Goal: Information Seeking & Learning: Learn about a topic

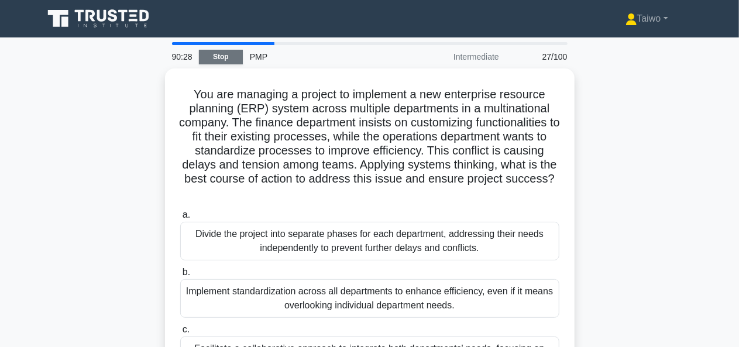
click at [229, 60] on link "Stop" at bounding box center [221, 57] width 44 height 15
click at [222, 58] on link "Stop" at bounding box center [221, 57] width 44 height 15
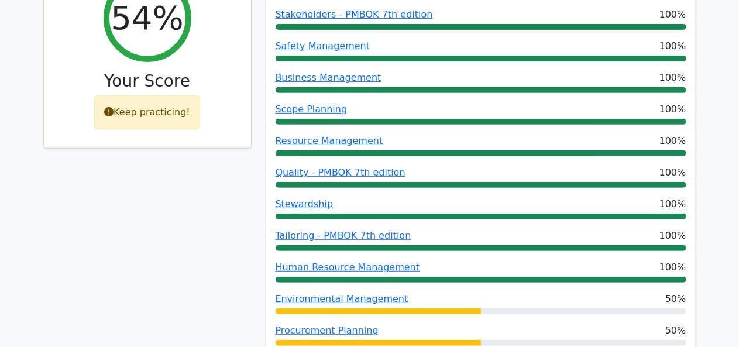
scroll to position [202, 0]
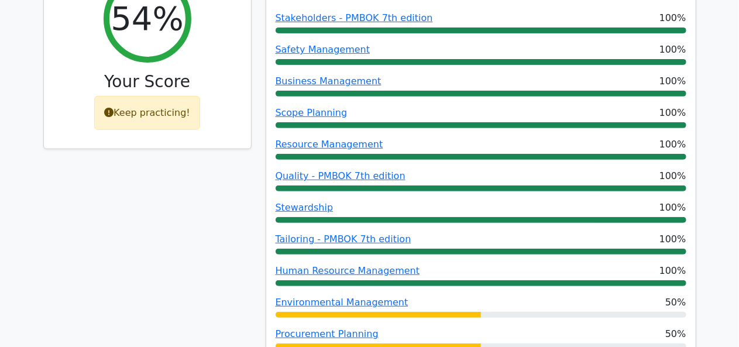
click at [183, 115] on div "Keep practicing!" at bounding box center [147, 113] width 106 height 34
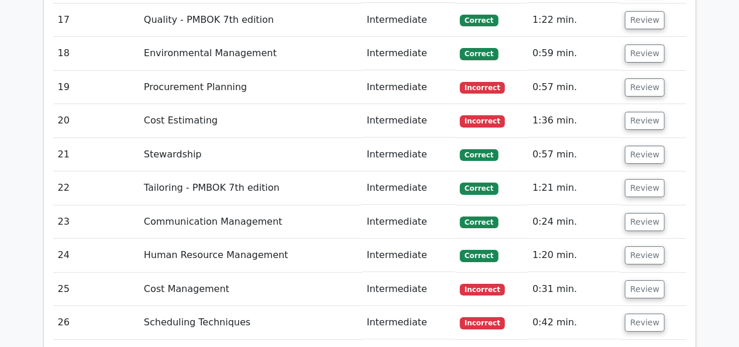
scroll to position [2341, 0]
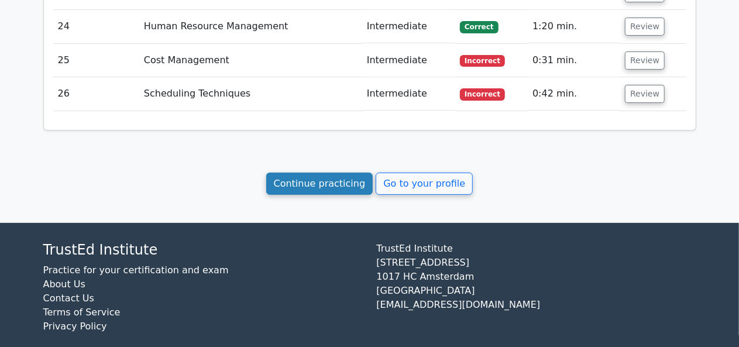
click at [328, 173] on link "Continue practicing" at bounding box center [319, 184] width 107 height 22
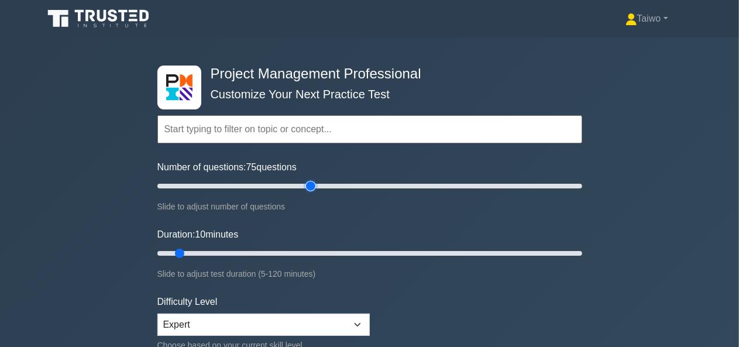
click at [310, 186] on input "Number of questions: 75 questions" at bounding box center [369, 186] width 425 height 14
click at [301, 187] on input "Number of questions: 70 questions" at bounding box center [369, 186] width 425 height 14
click at [293, 186] on input "Number of questions: 65 questions" at bounding box center [369, 186] width 425 height 14
click at [282, 187] on input "Number of questions: 60 questions" at bounding box center [369, 186] width 425 height 14
click at [273, 187] on input "Number of questions: 55 questions" at bounding box center [369, 186] width 425 height 14
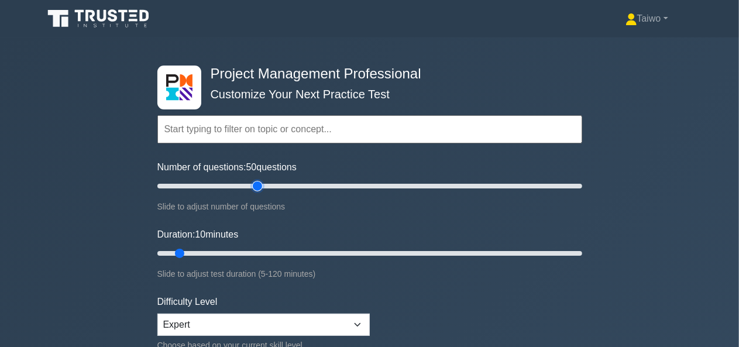
type input "50"
click at [262, 187] on input "Number of questions: 50 questions" at bounding box center [369, 186] width 425 height 14
click at [294, 249] on input "Duration: 40 minutes" at bounding box center [369, 253] width 425 height 14
click at [350, 248] on input "Duration: 55 minutes" at bounding box center [369, 253] width 425 height 14
click at [379, 250] on input "Duration: 55 minutes" at bounding box center [369, 253] width 425 height 14
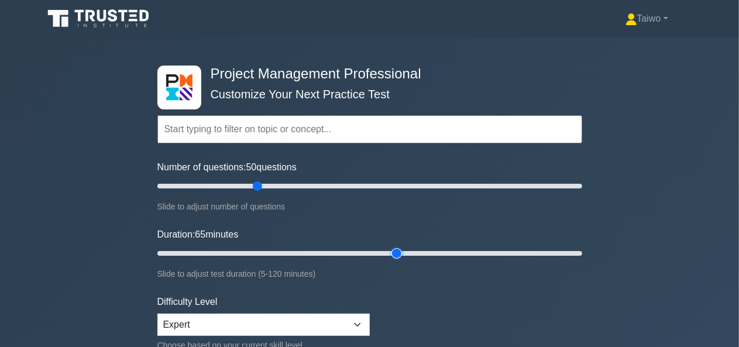
type input "70"
click at [389, 250] on input "Duration: 65 minutes" at bounding box center [369, 253] width 425 height 14
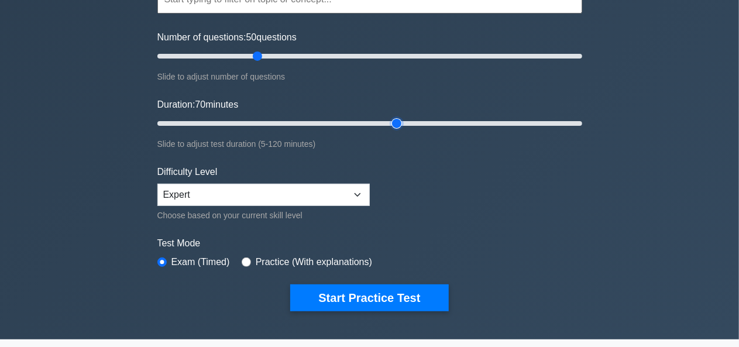
scroll to position [131, 0]
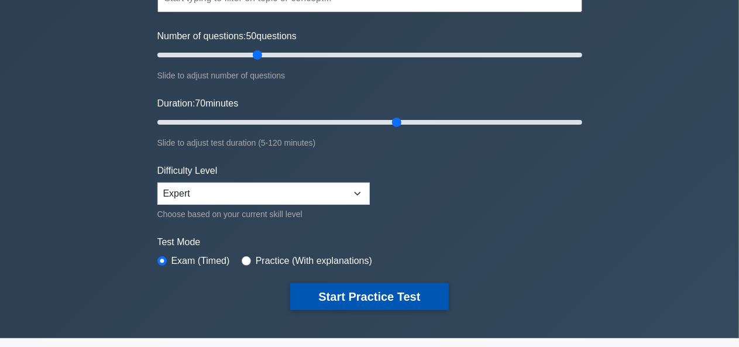
click at [408, 297] on button "Start Practice Test" at bounding box center [369, 296] width 158 height 27
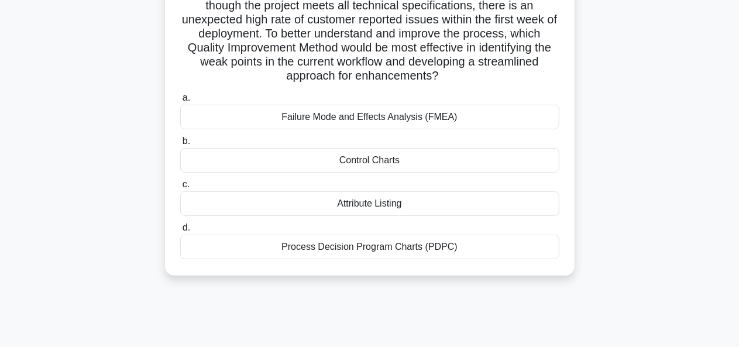
scroll to position [104, 0]
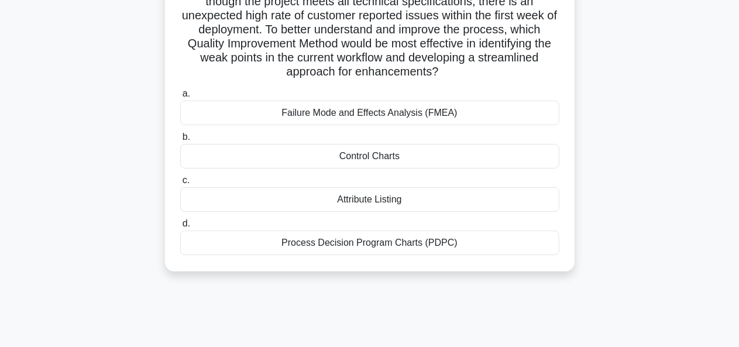
click at [508, 158] on div "Control Charts" at bounding box center [369, 156] width 379 height 25
click at [180, 141] on input "b. Control Charts" at bounding box center [180, 137] width 0 height 8
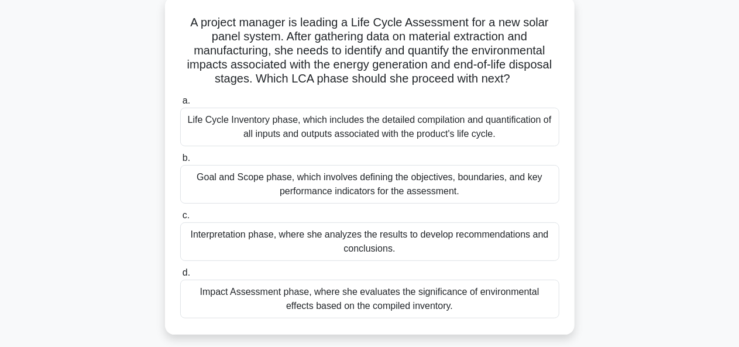
scroll to position [73, 0]
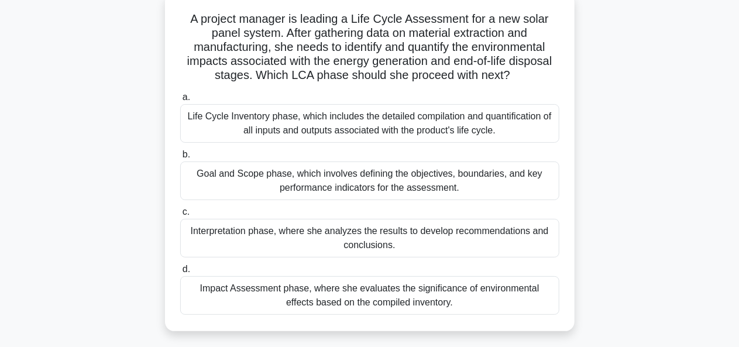
click at [452, 301] on div "Impact Assessment phase, where she evaluates the significance of environmental …" at bounding box center [369, 295] width 379 height 39
click at [180, 273] on input "d. Impact Assessment phase, where she evaluates the significance of environment…" at bounding box center [180, 270] width 0 height 8
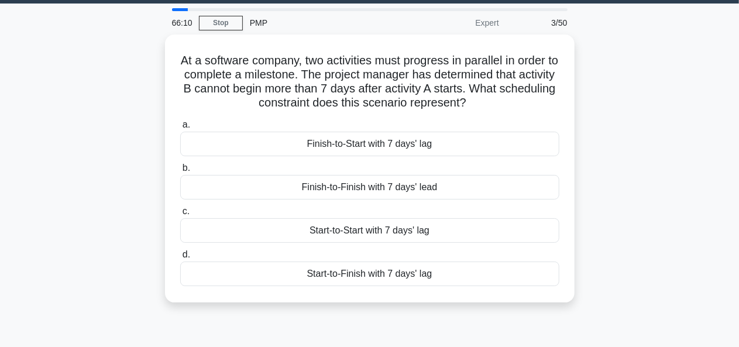
scroll to position [0, 0]
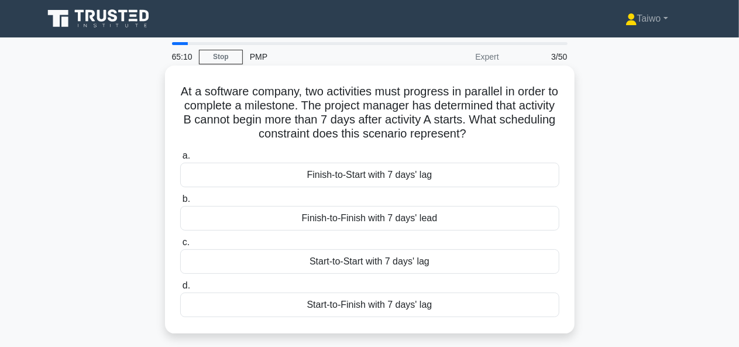
click at [518, 262] on div "Start-to-Start with 7 days' lag" at bounding box center [369, 261] width 379 height 25
click at [180, 246] on input "c. Start-to-Start with 7 days' lag" at bounding box center [180, 243] width 0 height 8
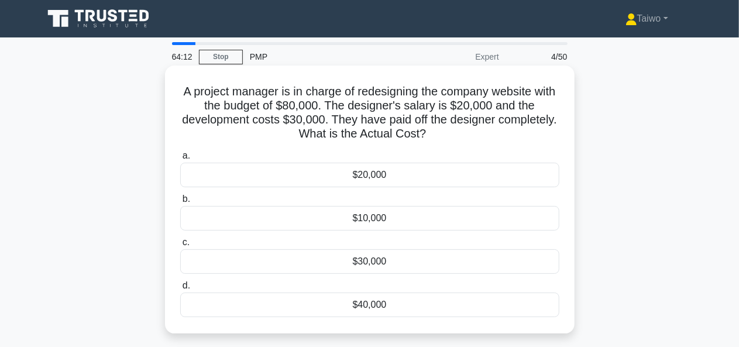
click at [380, 304] on div "$40,000" at bounding box center [369, 305] width 379 height 25
click at [180, 290] on input "d. $40,000" at bounding box center [180, 286] width 0 height 8
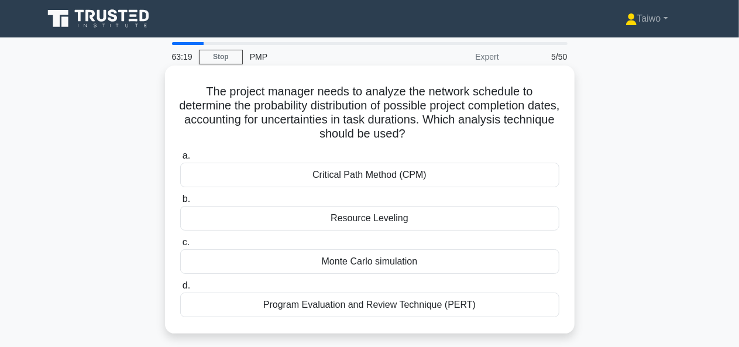
click at [453, 266] on div "Monte Carlo simulation" at bounding box center [369, 261] width 379 height 25
click at [180, 246] on input "c. Monte Carlo simulation" at bounding box center [180, 243] width 0 height 8
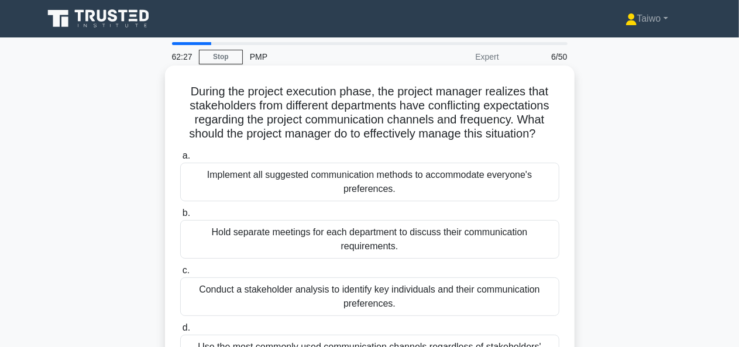
click at [497, 293] on div "Conduct a stakeholder analysis to identify key individuals and their communicat…" at bounding box center [369, 296] width 379 height 39
click at [180, 274] on input "c. Conduct a stakeholder analysis to identify key individuals and their communi…" at bounding box center [180, 271] width 0 height 8
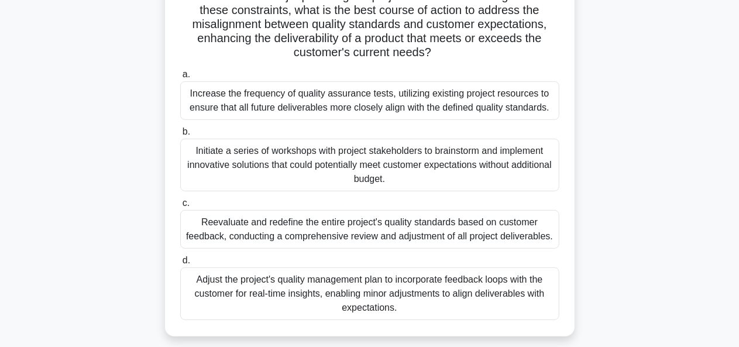
scroll to position [208, 0]
click at [433, 116] on div "Increase the frequency of quality assurance tests, utilizing existing project r…" at bounding box center [369, 100] width 379 height 39
click at [180, 78] on input "a. Increase the frequency of quality assurance tests, utilizing existing projec…" at bounding box center [180, 75] width 0 height 8
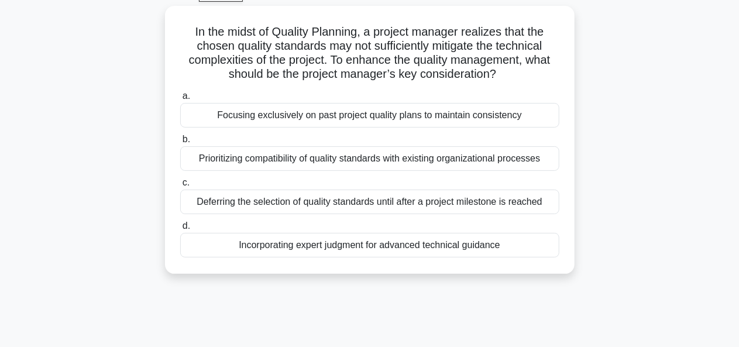
scroll to position [63, 0]
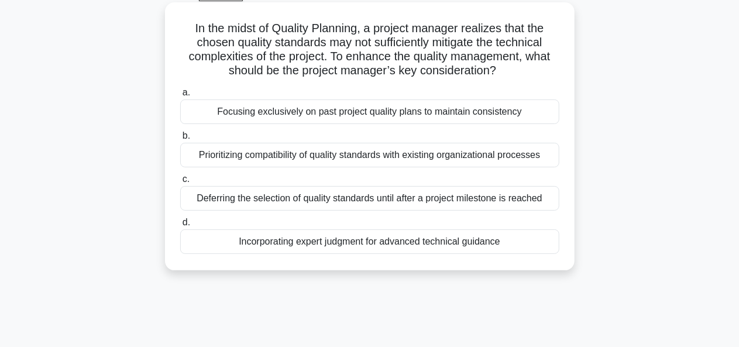
click at [442, 243] on div "Incorporating expert judgment for advanced technical guidance" at bounding box center [369, 241] width 379 height 25
click at [180, 226] on input "d. Incorporating expert judgment for advanced technical guidance" at bounding box center [180, 223] width 0 height 8
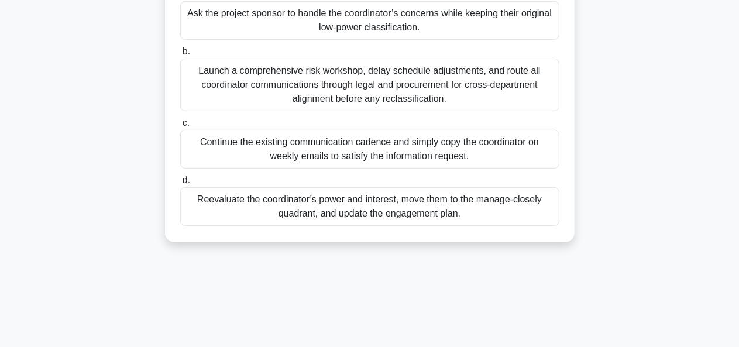
scroll to position [190, 0]
click at [513, 202] on div "Reevaluate the coordinator’s power and interest, move them to the manage-closel…" at bounding box center [369, 206] width 379 height 39
click at [180, 184] on input "d. Reevaluate the coordinator’s power and interest, move them to the manage-clo…" at bounding box center [180, 180] width 0 height 8
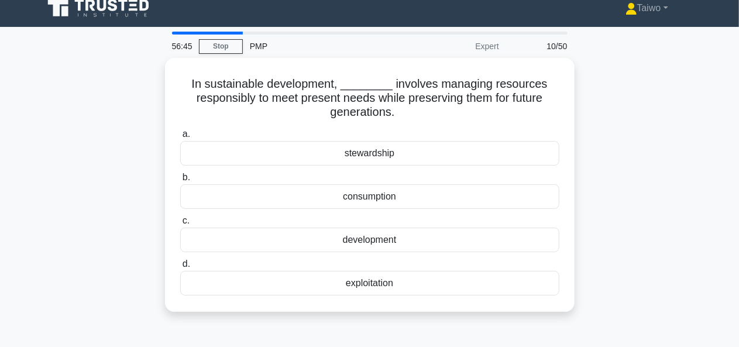
scroll to position [0, 0]
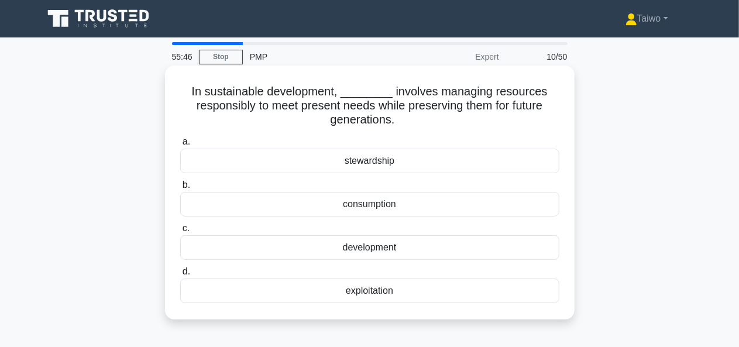
click at [379, 296] on div "exploitation" at bounding box center [369, 291] width 379 height 25
click at [180, 276] on input "d. exploitation" at bounding box center [180, 272] width 0 height 8
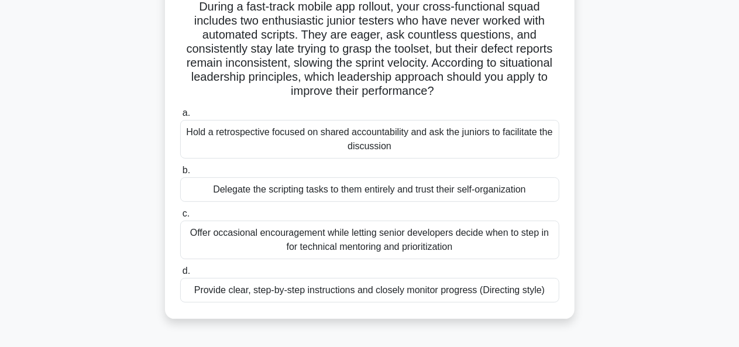
scroll to position [83, 0]
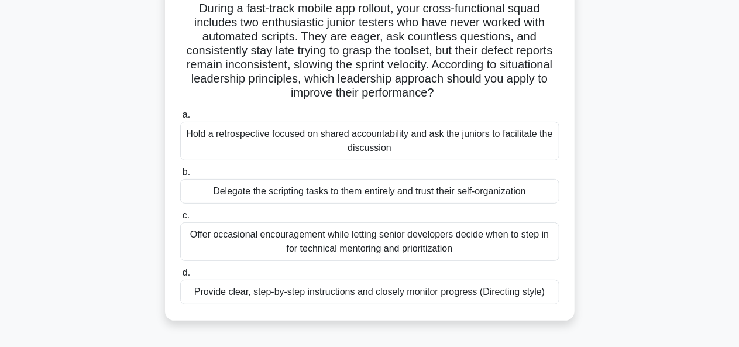
click at [461, 245] on div "Offer occasional encouragement while letting senior developers decide when to s…" at bounding box center [369, 241] width 379 height 39
click at [180, 219] on input "c. Offer occasional encouragement while letting senior developers decide when t…" at bounding box center [180, 216] width 0 height 8
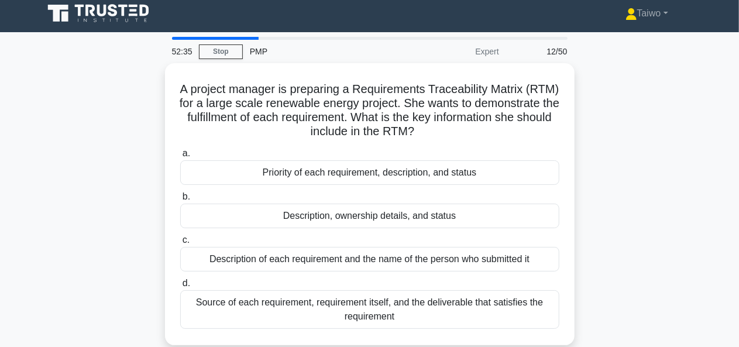
scroll to position [0, 0]
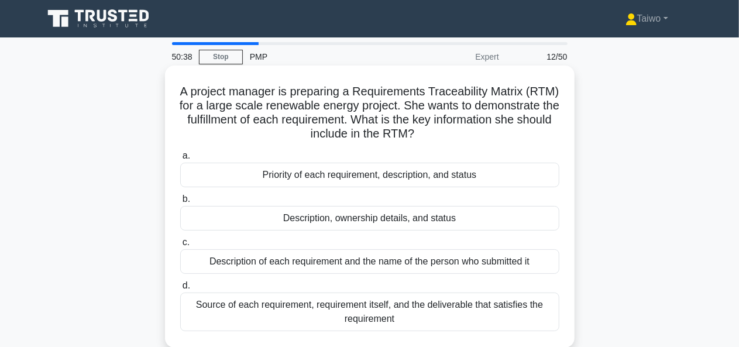
click at [371, 177] on div "Priority of each requirement, description, and status" at bounding box center [369, 175] width 379 height 25
click at [180, 160] on input "a. Priority of each requirement, description, and status" at bounding box center [180, 156] width 0 height 8
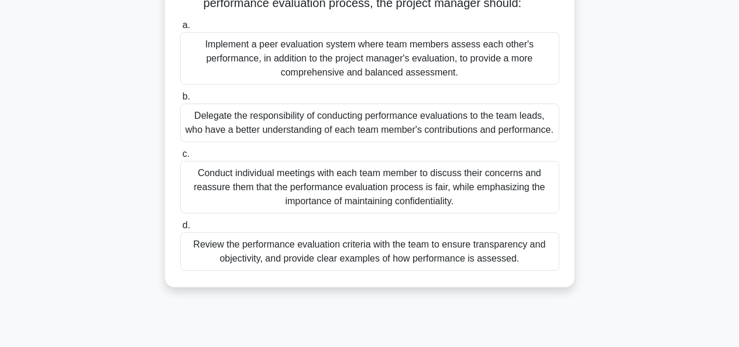
scroll to position [173, 0]
click at [511, 193] on div "Conduct individual meetings with each team member to discuss their concerns and…" at bounding box center [369, 186] width 379 height 53
click at [180, 157] on input "c. Conduct individual meetings with each team member to discuss their concerns …" at bounding box center [180, 154] width 0 height 8
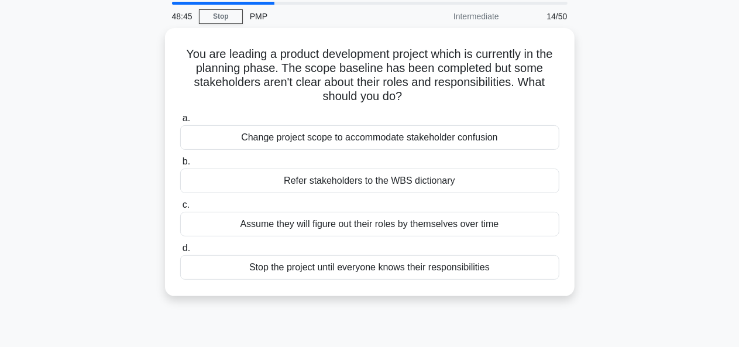
scroll to position [0, 0]
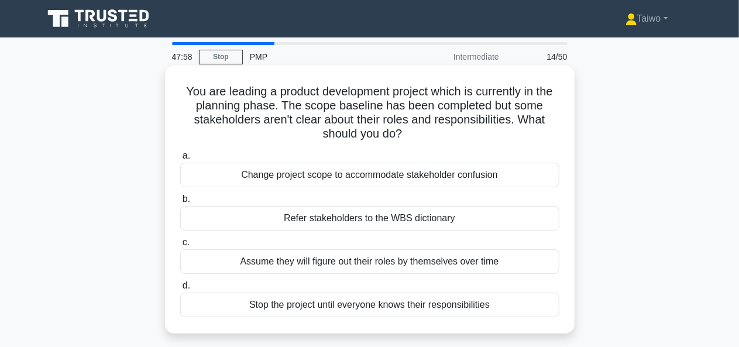
click at [435, 218] on div "Refer stakeholders to the WBS dictionary" at bounding box center [369, 218] width 379 height 25
click at [180, 203] on input "b. Refer stakeholders to the WBS dictionary" at bounding box center [180, 199] width 0 height 8
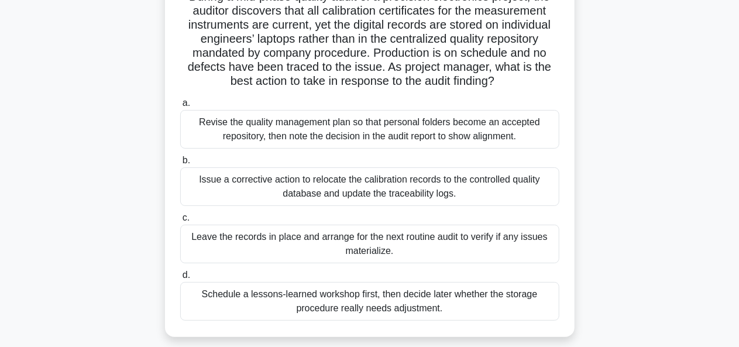
scroll to position [96, 0]
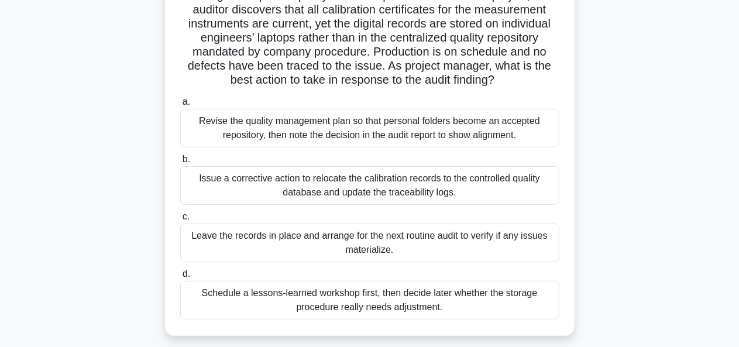
click at [426, 195] on div "Issue a corrective action to relocate the calibration records to the controlled…" at bounding box center [369, 185] width 379 height 39
click at [180, 163] on input "b. Issue a corrective action to relocate the calibration records to the control…" at bounding box center [180, 160] width 0 height 8
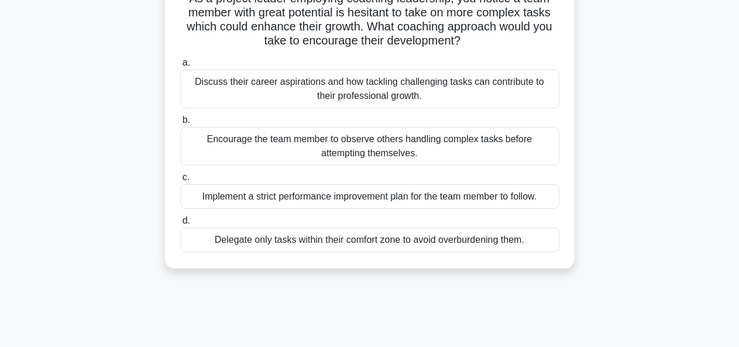
scroll to position [99, 0]
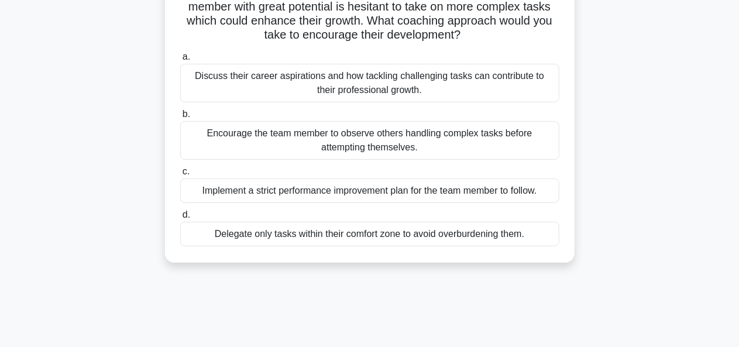
click at [421, 149] on div "Encourage the team member to observe others handling complex tasks before attem…" at bounding box center [369, 140] width 379 height 39
click at [180, 118] on input "b. Encourage the team member to observe others handling complex tasks before at…" at bounding box center [180, 115] width 0 height 8
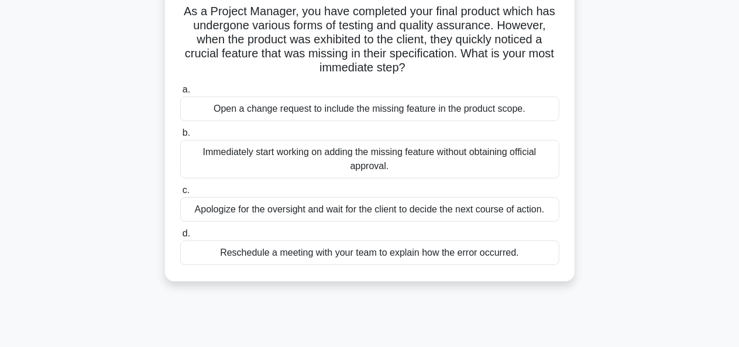
scroll to position [81, 0]
click at [441, 252] on div "Reschedule a meeting with your team to explain how the error occurred." at bounding box center [369, 252] width 379 height 25
click at [180, 237] on input "d. Reschedule a meeting with your team to explain how the error occurred." at bounding box center [180, 233] width 0 height 8
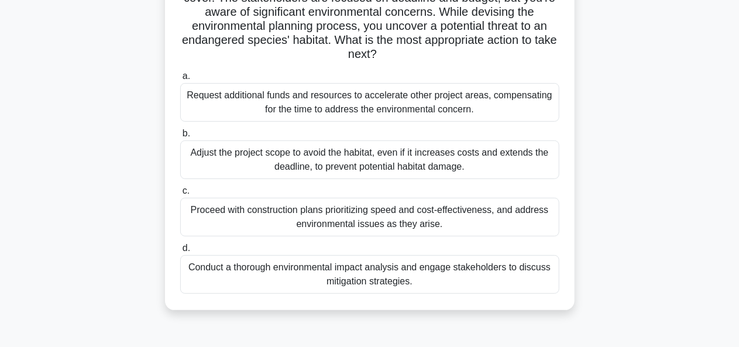
scroll to position [109, 0]
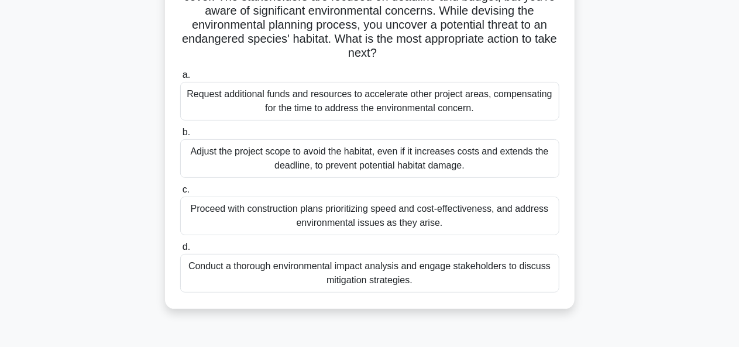
click at [479, 269] on div "Conduct a thorough environmental impact analysis and engage stakeholders to dis…" at bounding box center [369, 273] width 379 height 39
click at [180, 251] on input "d. Conduct a thorough environmental impact analysis and engage stakeholders to …" at bounding box center [180, 247] width 0 height 8
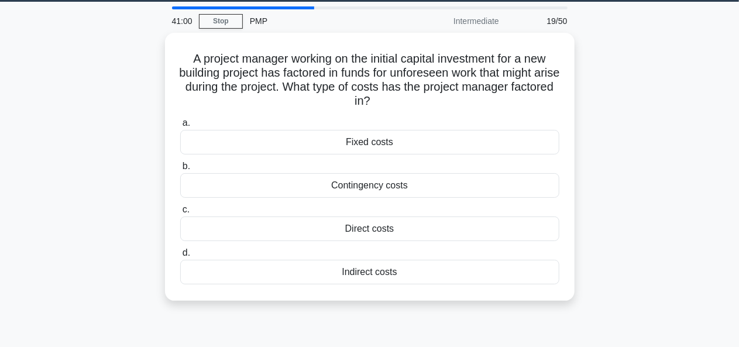
scroll to position [40, 0]
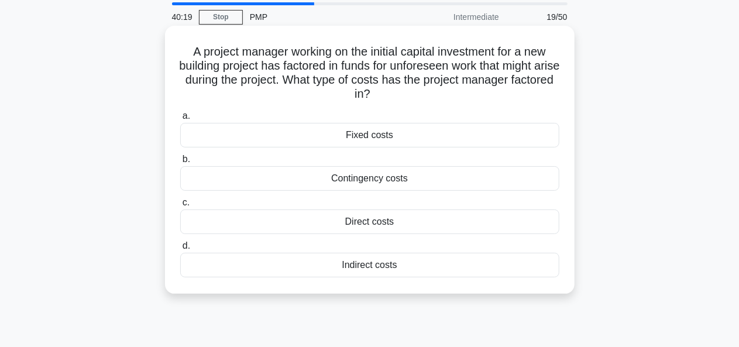
click at [386, 136] on div "Fixed costs" at bounding box center [369, 135] width 379 height 25
click at [180, 120] on input "a. Fixed costs" at bounding box center [180, 116] width 0 height 8
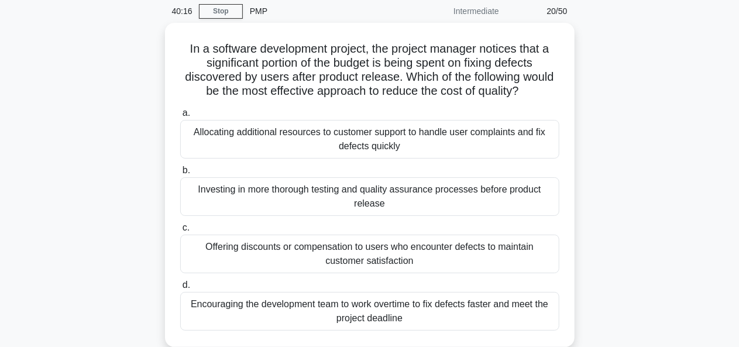
scroll to position [47, 0]
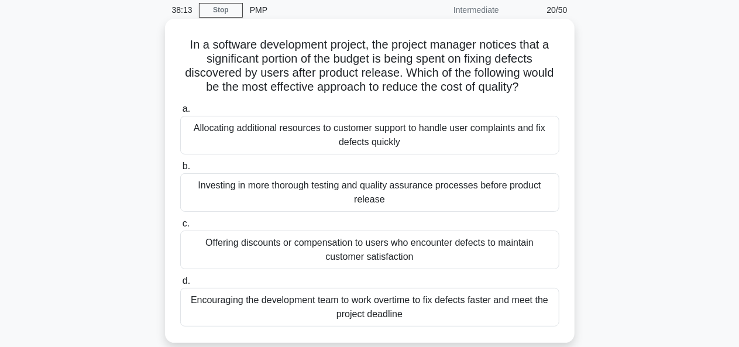
click at [430, 255] on div "Offering discounts or compensation to users who encounter defects to maintain c…" at bounding box center [369, 250] width 379 height 39
click at [180, 228] on input "c. Offering discounts or compensation to users who encounter defects to maintai…" at bounding box center [180, 224] width 0 height 8
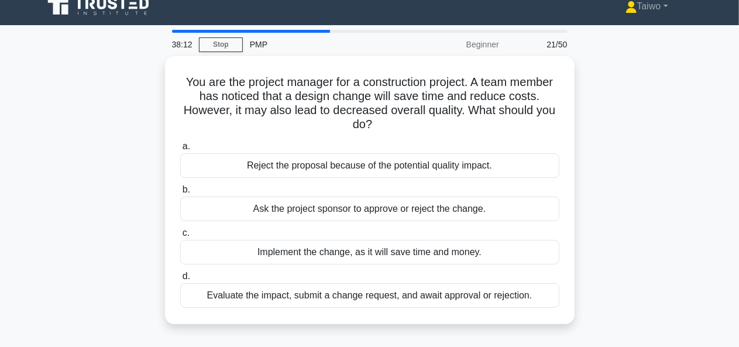
scroll to position [0, 0]
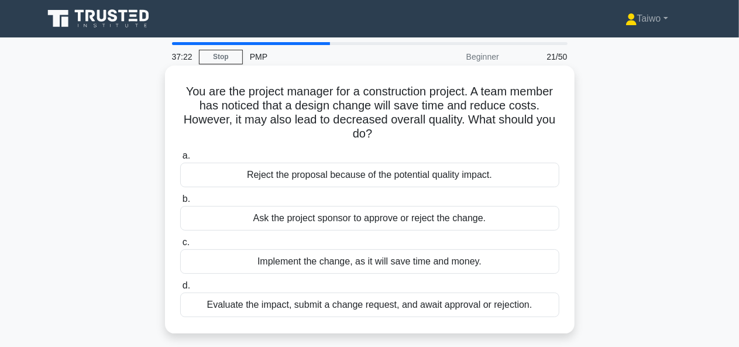
click at [444, 307] on div "Evaluate the impact, submit a change request, and await approval or rejection." at bounding box center [369, 305] width 379 height 25
click at [180, 290] on input "d. Evaluate the impact, submit a change request, and await approval or rejectio…" at bounding box center [180, 286] width 0 height 8
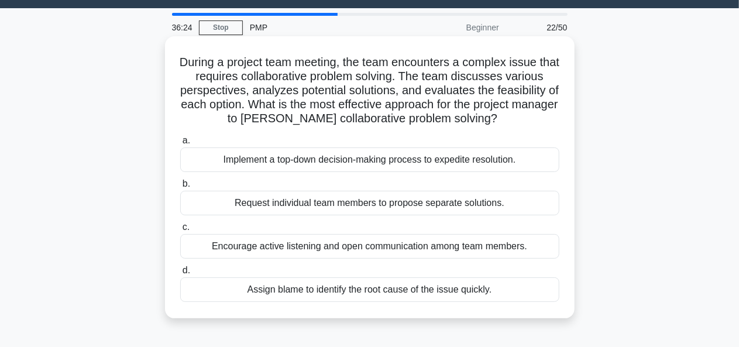
scroll to position [31, 0]
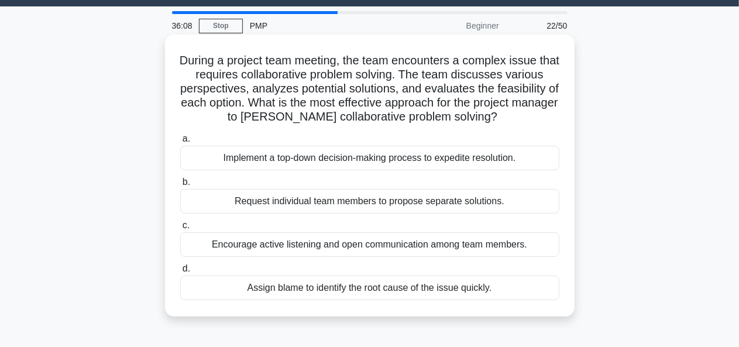
click at [501, 245] on div "Encourage active listening and open communication among team members." at bounding box center [369, 244] width 379 height 25
click at [180, 229] on input "c. Encourage active listening and open communication among team members." at bounding box center [180, 226] width 0 height 8
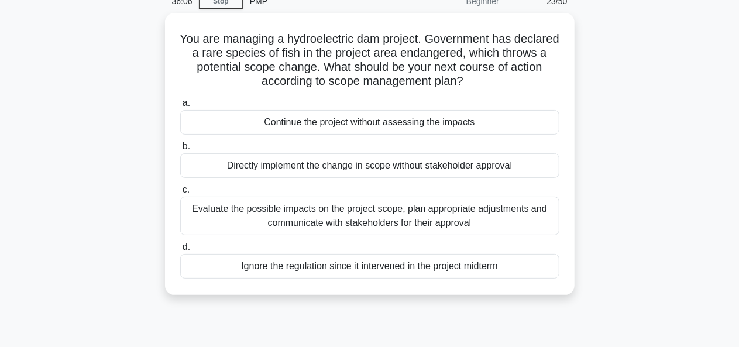
scroll to position [57, 0]
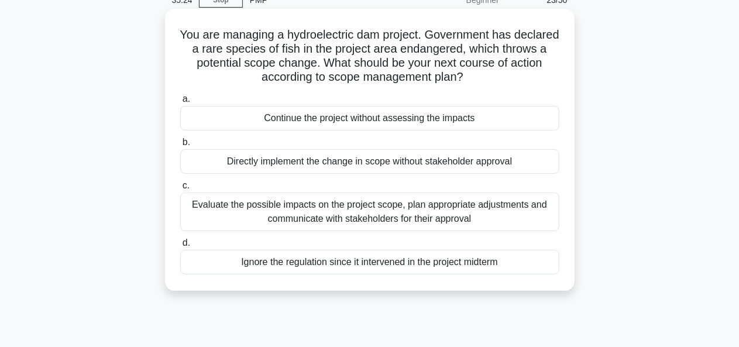
click at [504, 221] on div "Evaluate the possible impacts on the project scope, plan appropriate adjustment…" at bounding box center [369, 212] width 379 height 39
click at [180, 190] on input "c. Evaluate the possible impacts on the project scope, plan appropriate adjustm…" at bounding box center [180, 186] width 0 height 8
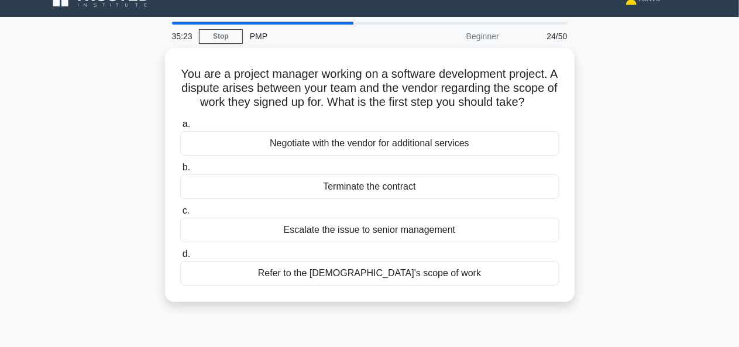
scroll to position [0, 0]
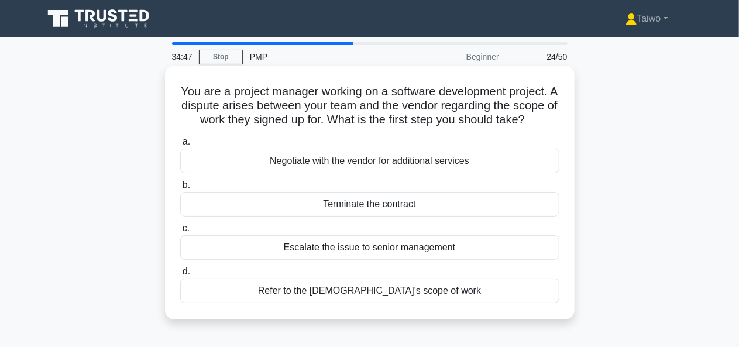
click at [408, 173] on div "Negotiate with the vendor for additional services" at bounding box center [369, 161] width 379 height 25
click at [180, 146] on input "a. Negotiate with the vendor for additional services" at bounding box center [180, 142] width 0 height 8
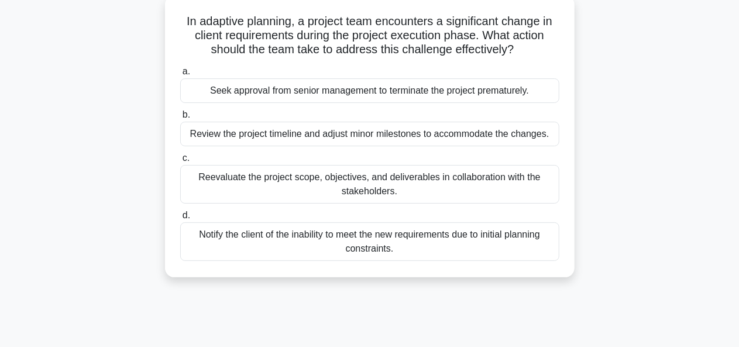
scroll to position [72, 0]
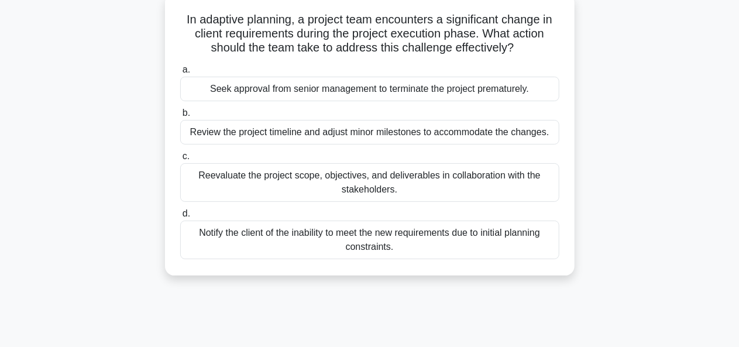
click at [465, 188] on div "Reevaluate the project scope, objectives, and deliverables in collaboration wit…" at bounding box center [369, 182] width 379 height 39
click at [180, 160] on input "c. Reevaluate the project scope, objectives, and deliverables in collaboration …" at bounding box center [180, 157] width 0 height 8
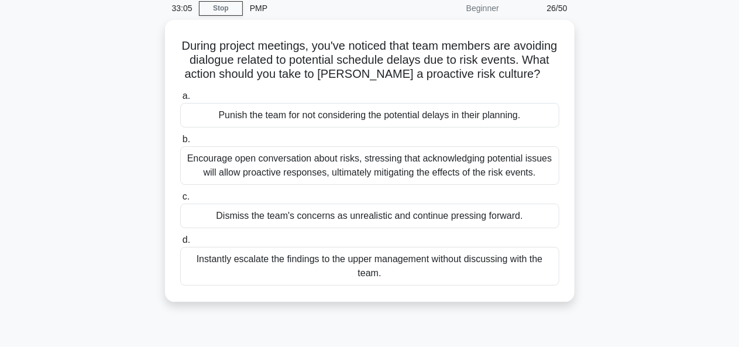
scroll to position [49, 0]
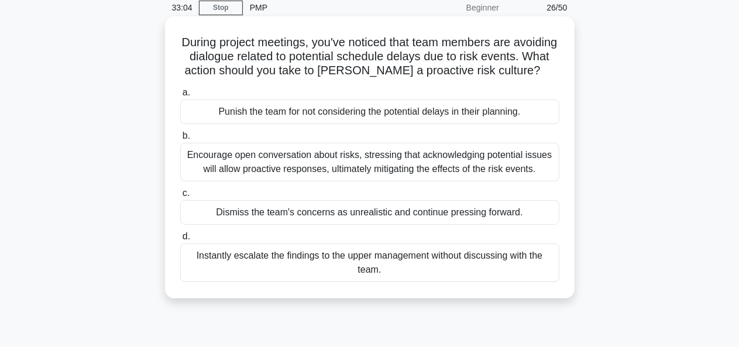
click at [461, 177] on div "Encourage open conversation about risks, stressing that acknowledging potential…" at bounding box center [369, 162] width 379 height 39
click at [180, 140] on input "b. Encourage open conversation about risks, stressing that acknowledging potent…" at bounding box center [180, 136] width 0 height 8
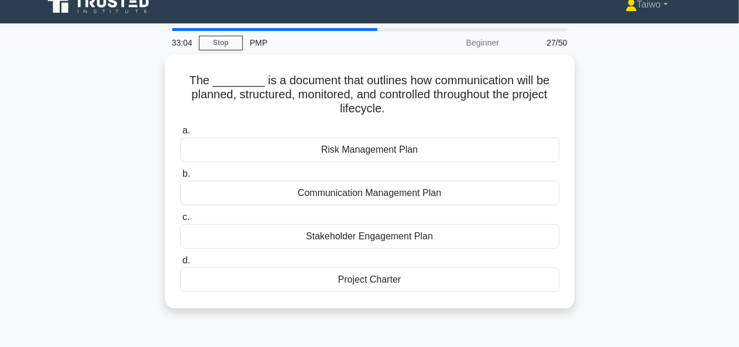
scroll to position [0, 0]
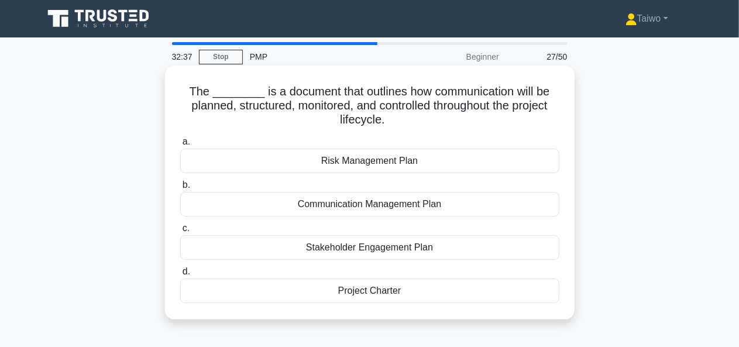
click at [456, 205] on div "Communication Management Plan" at bounding box center [369, 204] width 379 height 25
click at [180, 189] on input "b. Communication Management Plan" at bounding box center [180, 185] width 0 height 8
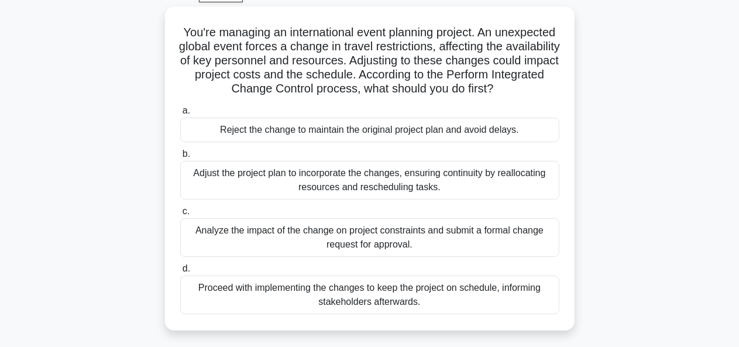
scroll to position [64, 0]
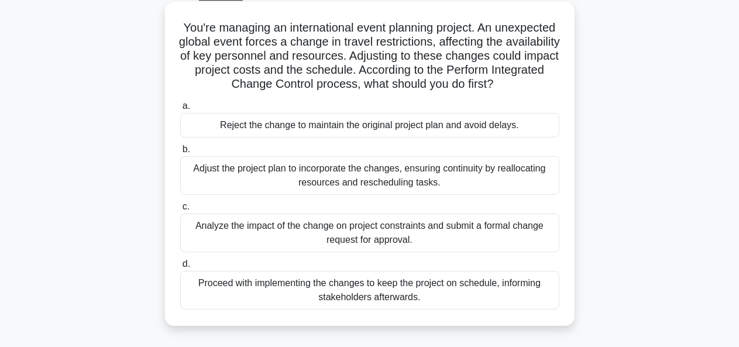
click at [528, 194] on div "Adjust the project plan to incorporate the changes, ensuring continuity by real…" at bounding box center [369, 175] width 379 height 39
click at [180, 153] on input "b. Adjust the project plan to incorporate the changes, ensuring continuity by r…" at bounding box center [180, 150] width 0 height 8
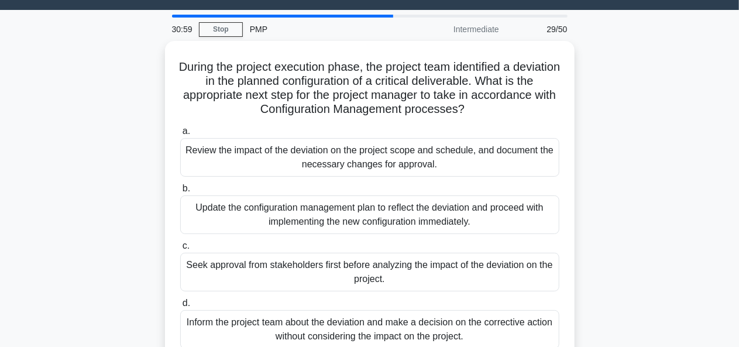
scroll to position [28, 0]
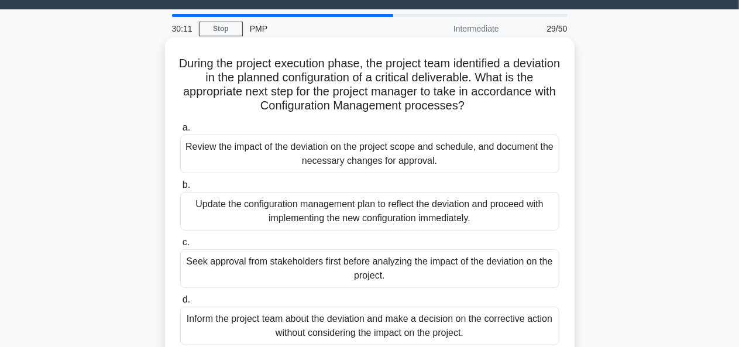
click at [480, 167] on div "Review the impact of the deviation on the project scope and schedule, and docum…" at bounding box center [369, 154] width 379 height 39
click at [180, 132] on input "a. Review the impact of the deviation on the project scope and schedule, and do…" at bounding box center [180, 128] width 0 height 8
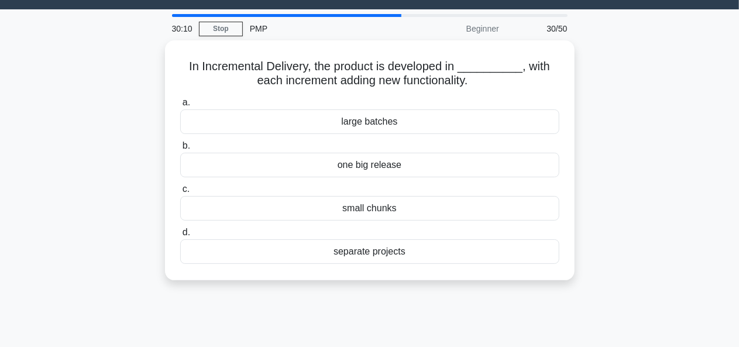
scroll to position [0, 0]
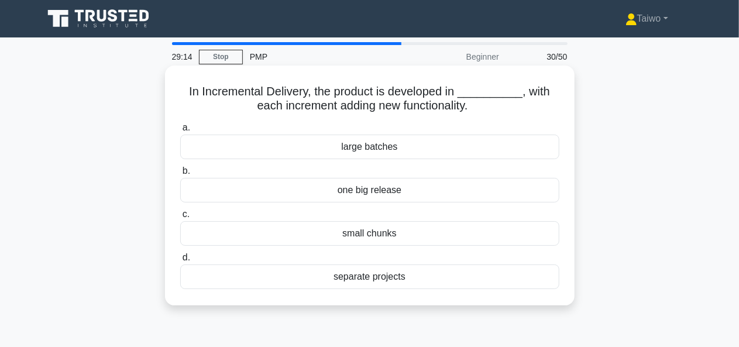
click at [377, 280] on div "separate projects" at bounding box center [369, 277] width 379 height 25
click at [180, 262] on input "d. separate projects" at bounding box center [180, 258] width 0 height 8
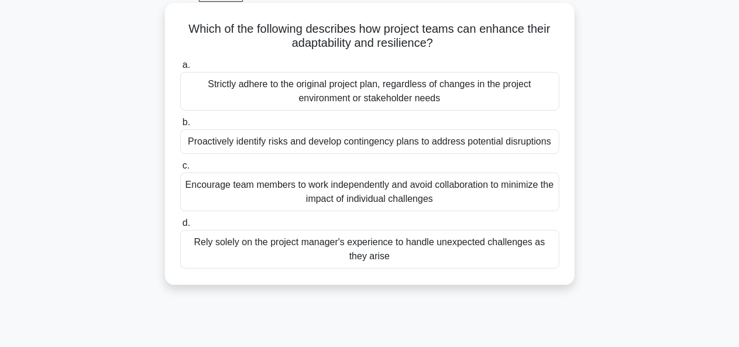
scroll to position [64, 0]
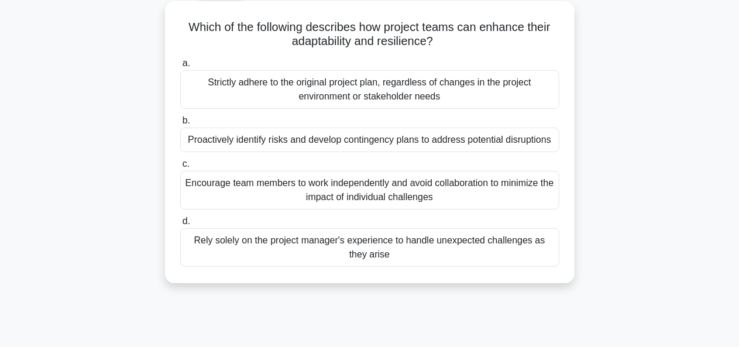
click at [303, 149] on div "Proactively identify risks and develop contingency plans to address potential d…" at bounding box center [369, 140] width 379 height 25
click at [180, 125] on input "b. Proactively identify risks and develop contingency plans to address potentia…" at bounding box center [180, 121] width 0 height 8
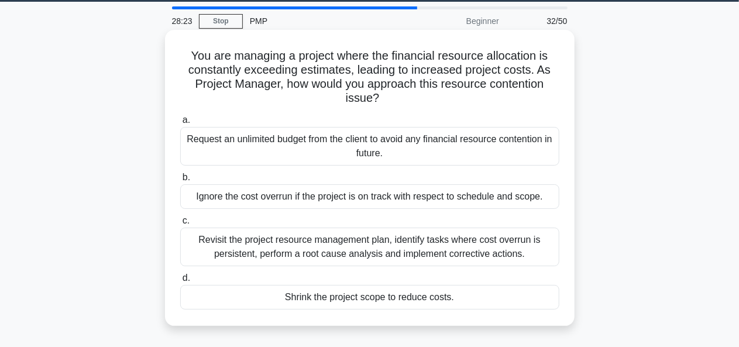
scroll to position [36, 0]
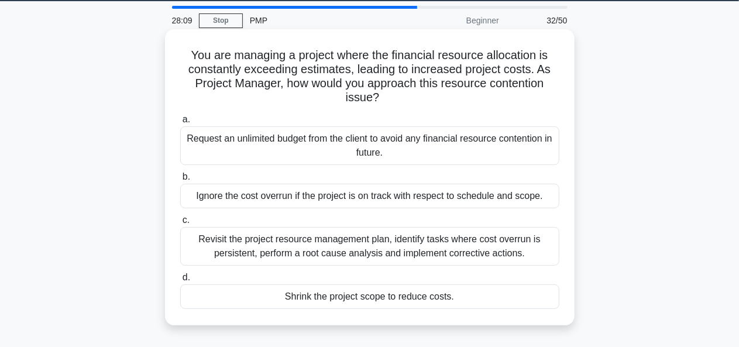
click at [475, 243] on div "Revisit the project resource management plan, identify tasks where cost overrun…" at bounding box center [369, 246] width 379 height 39
click at [180, 224] on input "c. Revisit the project resource management plan, identify tasks where cost over…" at bounding box center [180, 221] width 0 height 8
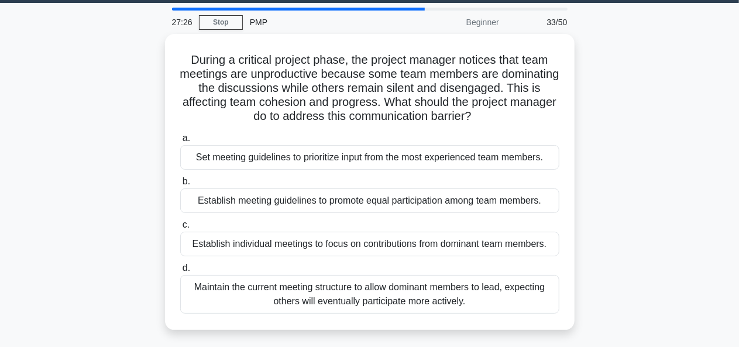
scroll to position [37, 0]
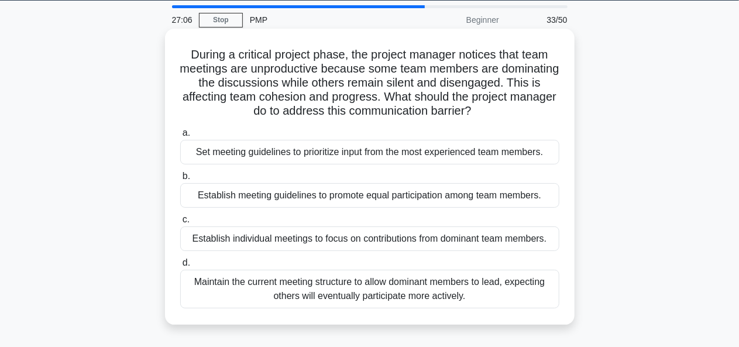
click at [461, 197] on div "Establish meeting guidelines to promote equal participation among team members." at bounding box center [369, 195] width 379 height 25
click at [180, 180] on input "b. Establish meeting guidelines to promote equal participation among team membe…" at bounding box center [180, 177] width 0 height 8
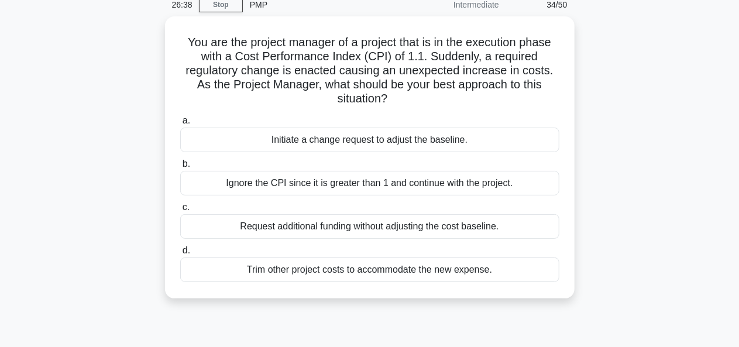
scroll to position [53, 0]
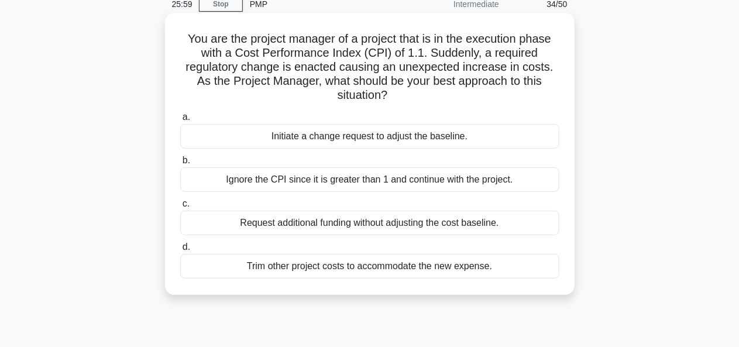
click at [431, 135] on div "Initiate a change request to adjust the baseline." at bounding box center [369, 136] width 379 height 25
click at [180, 121] on input "a. Initiate a change request to adjust the baseline." at bounding box center [180, 118] width 0 height 8
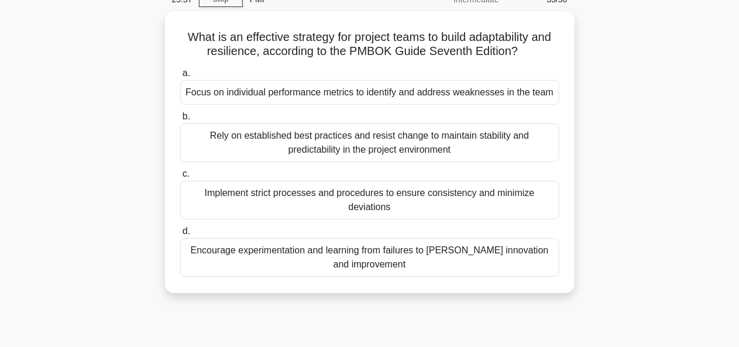
scroll to position [59, 0]
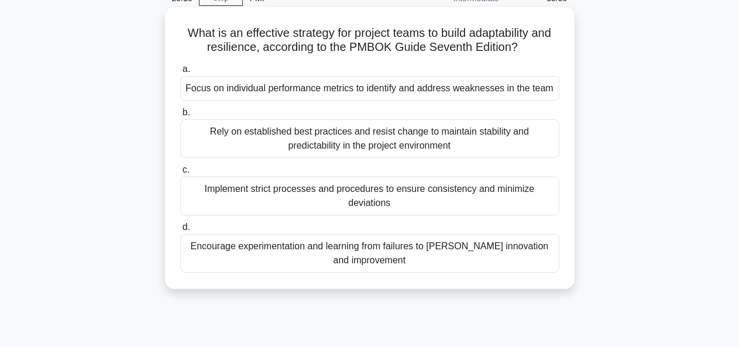
click at [411, 93] on div "Focus on individual performance metrics to identify and address weaknesses in t…" at bounding box center [369, 88] width 379 height 25
click at [180, 73] on input "a. Focus on individual performance metrics to identify and address weaknesses i…" at bounding box center [180, 70] width 0 height 8
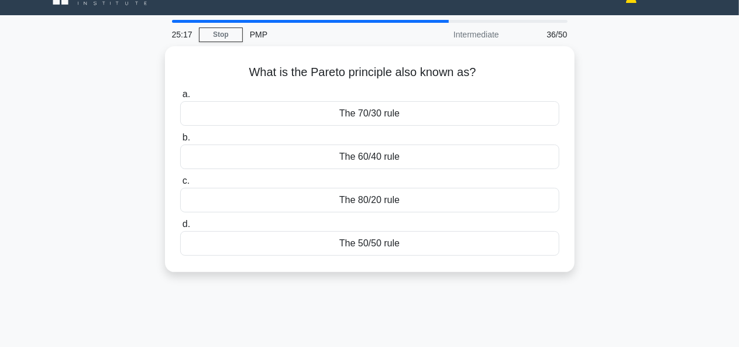
scroll to position [0, 0]
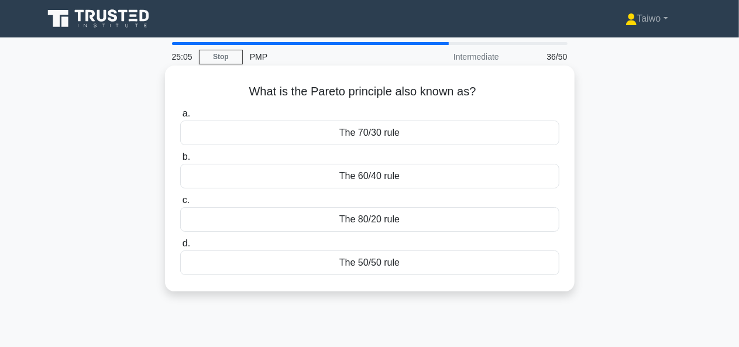
click at [390, 178] on div "The 60/40 rule" at bounding box center [369, 176] width 379 height 25
click at [180, 161] on input "b. The 60/40 rule" at bounding box center [180, 157] width 0 height 8
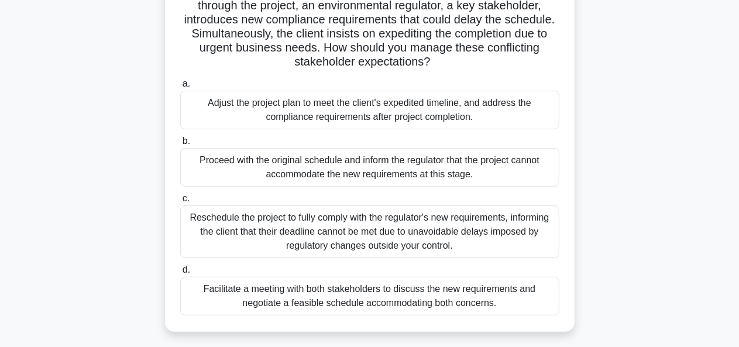
scroll to position [104, 0]
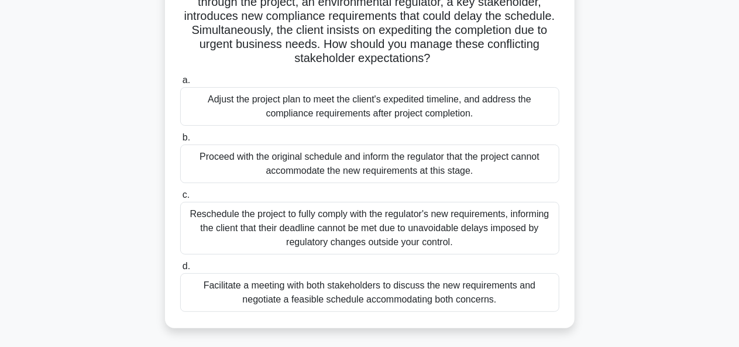
click at [415, 287] on div "Facilitate a meeting with both stakeholders to discuss the new requirements and…" at bounding box center [369, 292] width 379 height 39
click at [180, 270] on input "d. Facilitate a meeting with both stakeholders to discuss the new requirements …" at bounding box center [180, 267] width 0 height 8
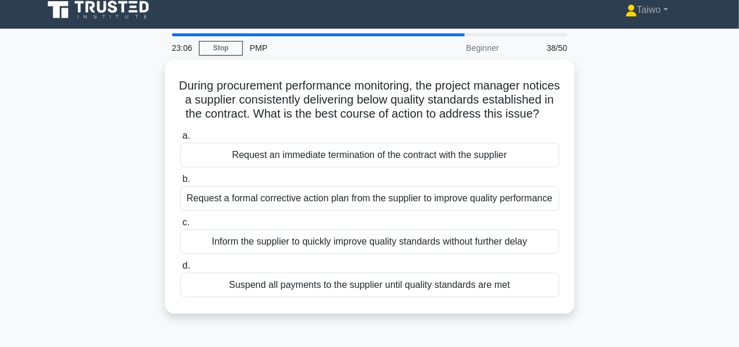
scroll to position [0, 0]
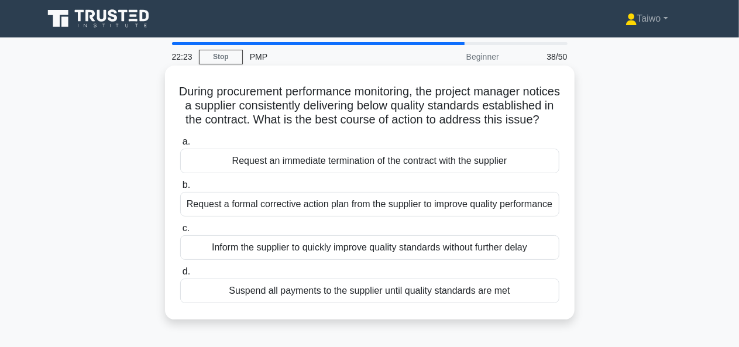
click at [291, 217] on div "Request a formal corrective action plan from the supplier to improve quality pe…" at bounding box center [369, 204] width 379 height 25
click at [180, 189] on input "b. Request a formal corrective action plan from the supplier to improve quality…" at bounding box center [180, 185] width 0 height 8
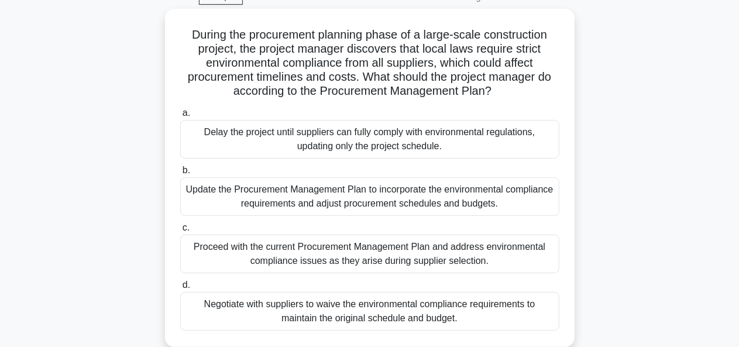
scroll to position [62, 0]
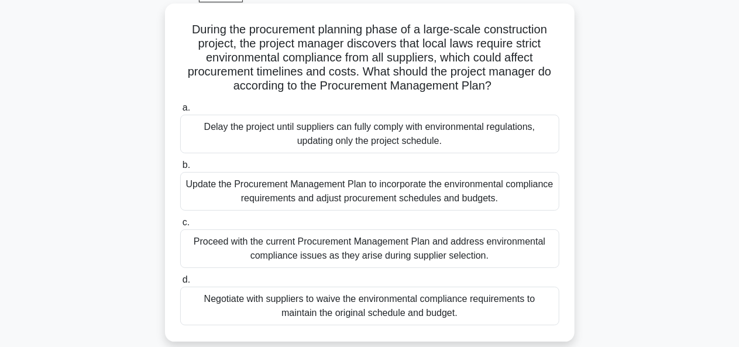
click at [312, 191] on div "Update the Procurement Management Plan to incorporate the environmental complia…" at bounding box center [369, 191] width 379 height 39
click at [180, 169] on input "b. Update the Procurement Management Plan to incorporate the environmental comp…" at bounding box center [180, 166] width 0 height 8
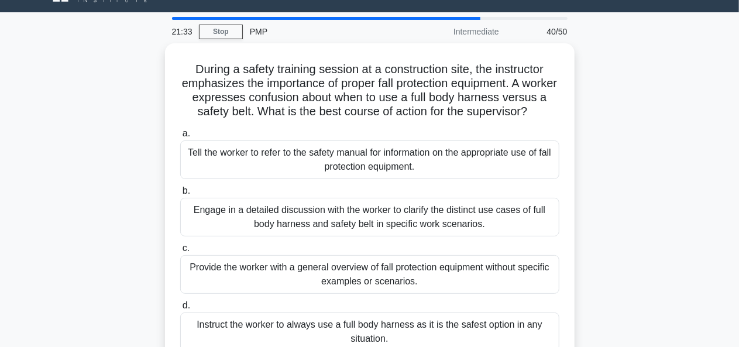
scroll to position [0, 0]
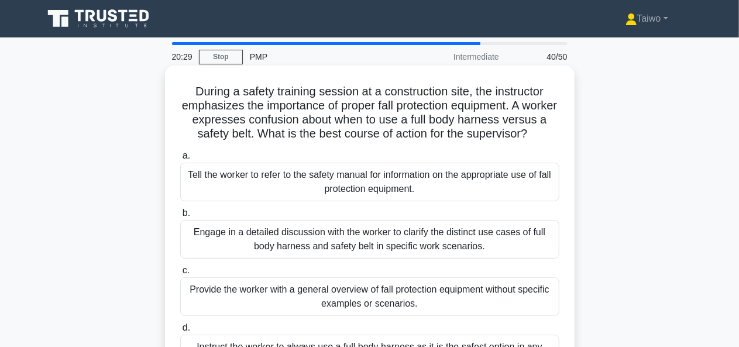
click at [321, 242] on div "Engage in a detailed discussion with the worker to clarify the distinct use cas…" at bounding box center [369, 239] width 379 height 39
click at [180, 217] on input "b. Engage in a detailed discussion with the worker to clarify the distinct use …" at bounding box center [180, 213] width 0 height 8
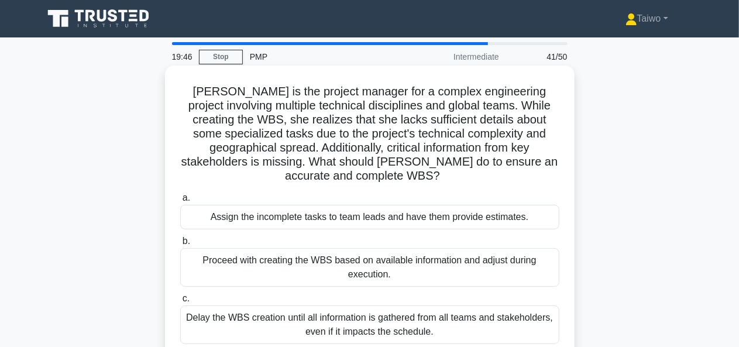
click at [537, 200] on label "a. Assign the incomplete tasks to team leads and have them provide estimates." at bounding box center [369, 210] width 379 height 39
click at [180, 200] on input "a. Assign the incomplete tasks to team leads and have them provide estimates." at bounding box center [180, 198] width 0 height 8
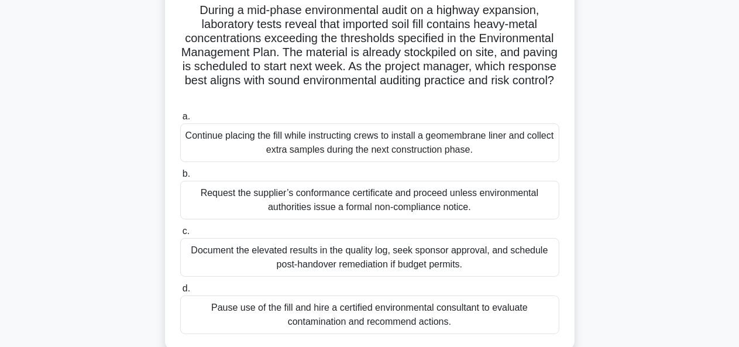
scroll to position [85, 0]
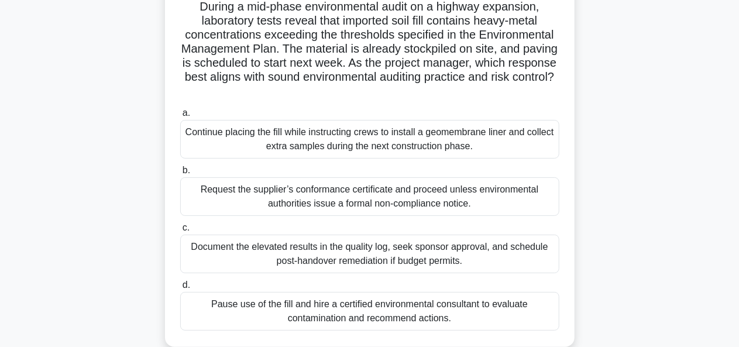
click at [468, 260] on div "Document the elevated results in the quality log, seek sponsor approval, and sc…" at bounding box center [369, 254] width 379 height 39
click at [180, 232] on input "c. Document the elevated results in the quality log, seek sponsor approval, and…" at bounding box center [180, 228] width 0 height 8
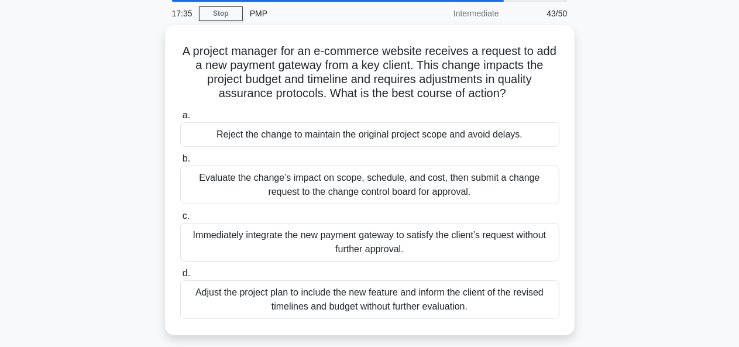
scroll to position [44, 0]
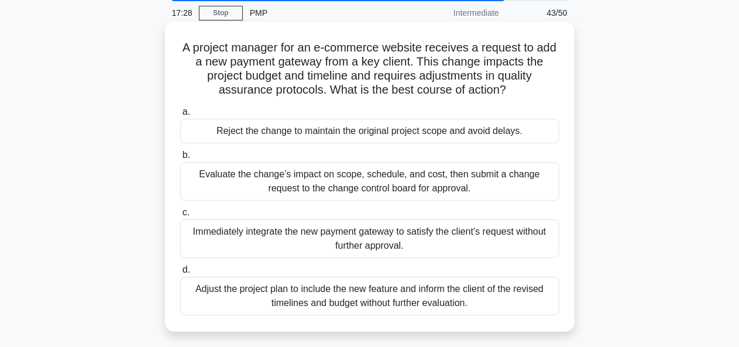
click at [398, 184] on div "Evaluate the change’s impact on scope, schedule, and cost, then submit a change…" at bounding box center [369, 181] width 379 height 39
click at [180, 159] on input "b. Evaluate the change’s impact on scope, schedule, and cost, then submit a cha…" at bounding box center [180, 156] width 0 height 8
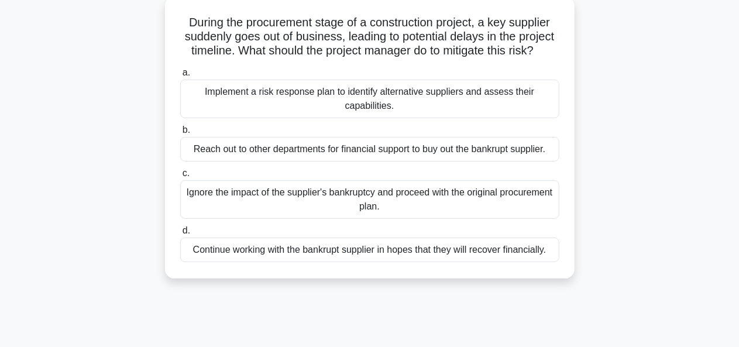
scroll to position [74, 0]
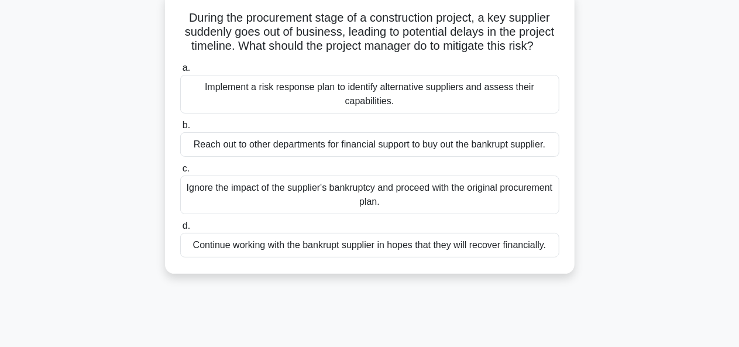
click at [439, 106] on div "Implement a risk response plan to identify alternative suppliers and assess the…" at bounding box center [369, 94] width 379 height 39
click at [180, 72] on input "a. Implement a risk response plan to identify alternative suppliers and assess …" at bounding box center [180, 68] width 0 height 8
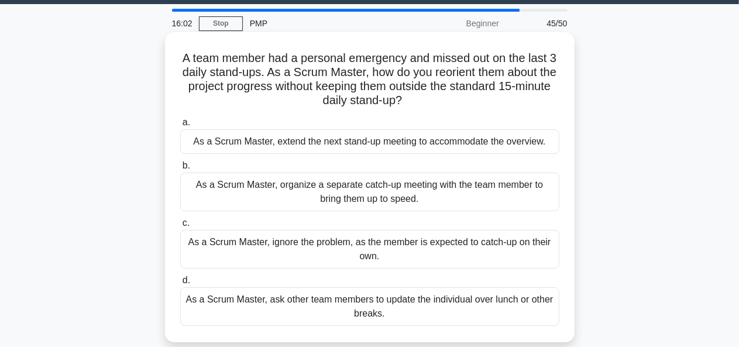
scroll to position [37, 0]
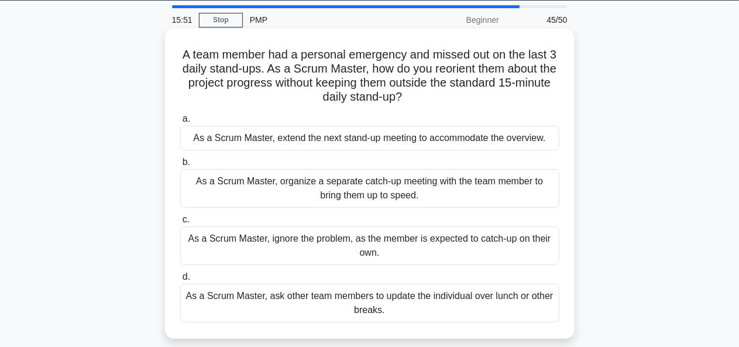
click at [419, 186] on div "As a Scrum Master, organize a separate catch-up meeting with the team member to…" at bounding box center [369, 188] width 379 height 39
click at [180, 166] on input "b. As a Scrum Master, organize a separate catch-up meeting with the team member…" at bounding box center [180, 163] width 0 height 8
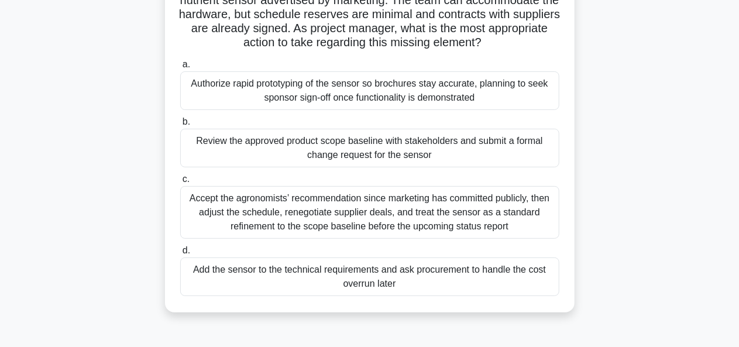
scroll to position [121, 0]
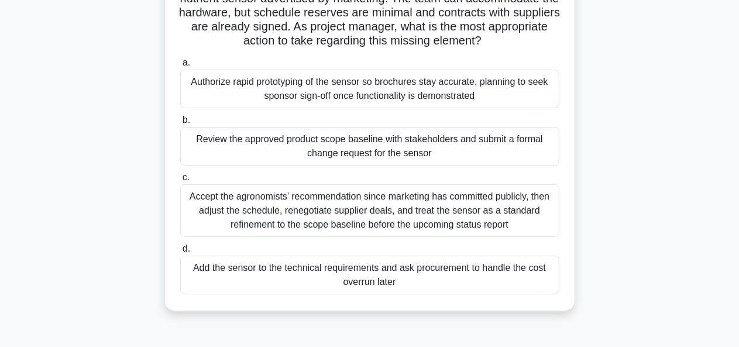
click at [395, 151] on div "Review the approved product scope baseline with stakeholders and submit a forma…" at bounding box center [369, 146] width 379 height 39
click at [180, 124] on input "b. Review the approved product scope baseline with stakeholders and submit a fo…" at bounding box center [180, 120] width 0 height 8
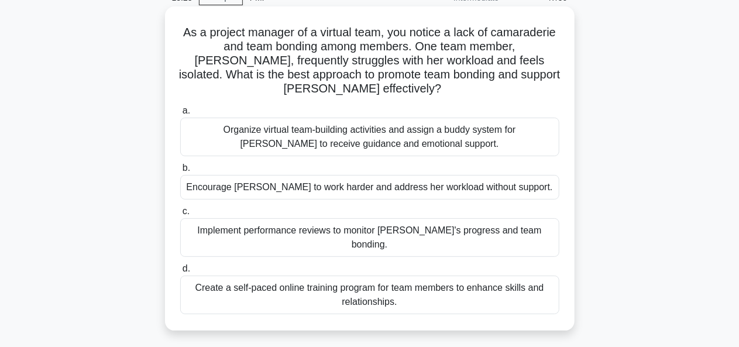
scroll to position [60, 0]
click at [415, 140] on div "Organize virtual team-building activities and assign a buddy system for Emma to…" at bounding box center [369, 136] width 379 height 39
click at [180, 114] on input "a. Organize virtual team-building activities and assign a buddy system for Emma…" at bounding box center [180, 111] width 0 height 8
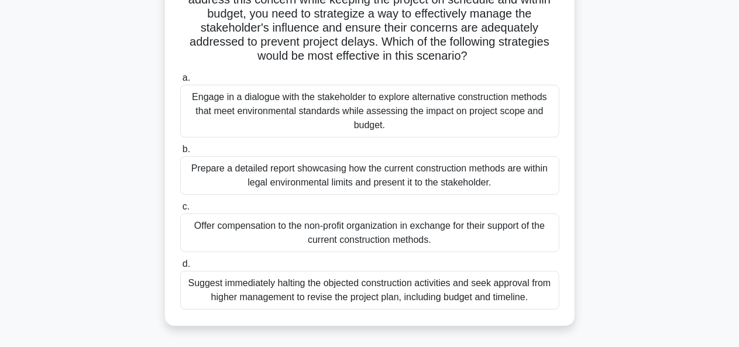
scroll to position [231, 0]
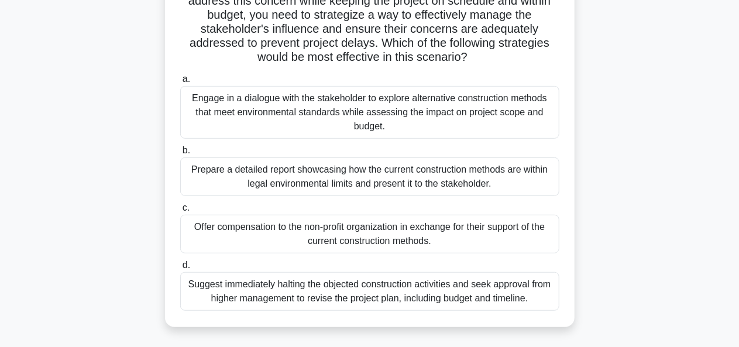
click at [458, 120] on div "Engage in a dialogue with the stakeholder to explore alternative construction m…" at bounding box center [369, 112] width 379 height 53
click at [180, 83] on input "a. Engage in a dialogue with the stakeholder to explore alternative constructio…" at bounding box center [180, 79] width 0 height 8
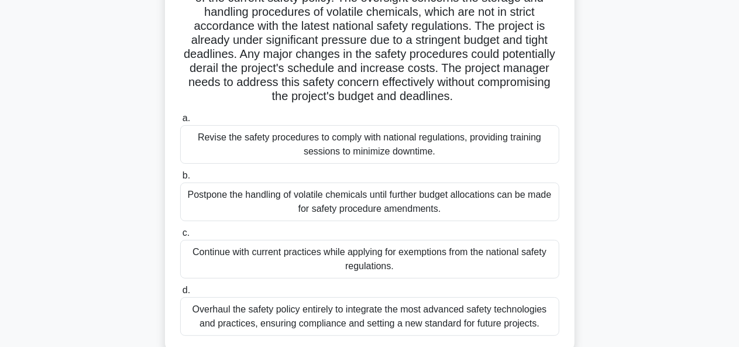
scroll to position [128, 0]
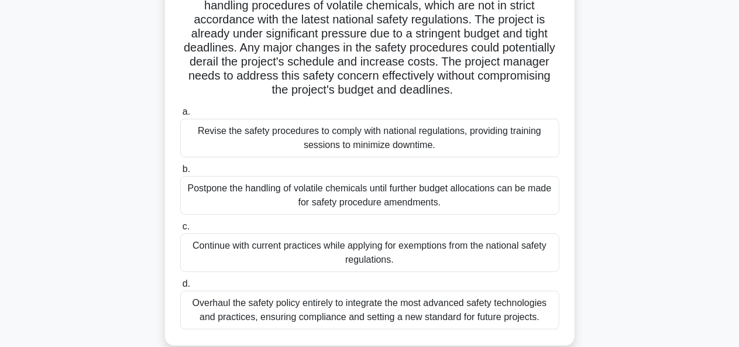
click at [494, 140] on div "Revise the safety procedures to comply with national regulations, providing tra…" at bounding box center [369, 138] width 379 height 39
click at [180, 116] on input "a. Revise the safety procedures to comply with national regulations, providing …" at bounding box center [180, 112] width 0 height 8
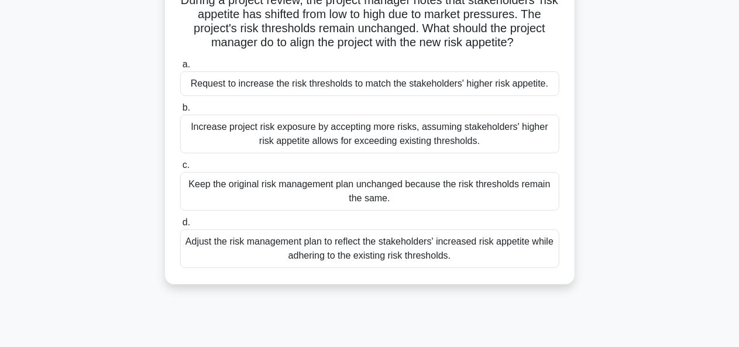
scroll to position [95, 0]
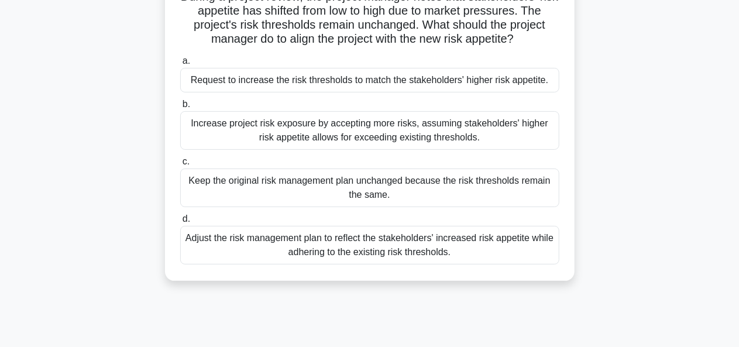
click at [442, 243] on div "Adjust the risk management plan to reflect the stakeholders' increased risk app…" at bounding box center [369, 245] width 379 height 39
click at [180, 223] on input "d. Adjust the risk management plan to reflect the stakeholders' increased risk …" at bounding box center [180, 219] width 0 height 8
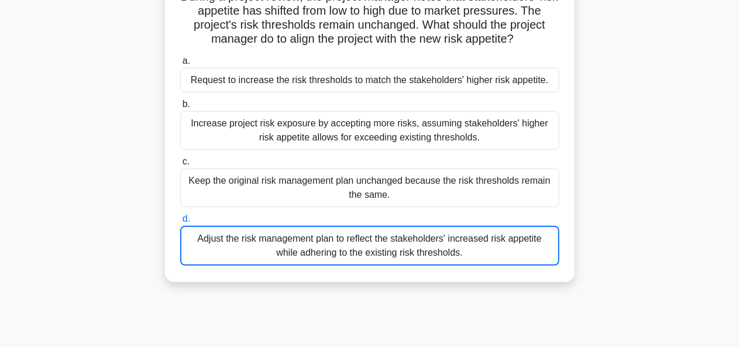
scroll to position [0, 0]
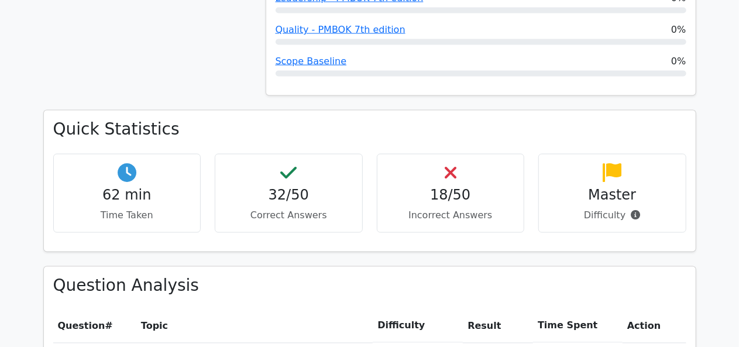
scroll to position [981, 0]
